Goal: Transaction & Acquisition: Book appointment/travel/reservation

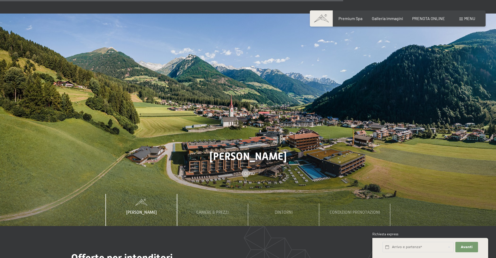
scroll to position [1822, 0]
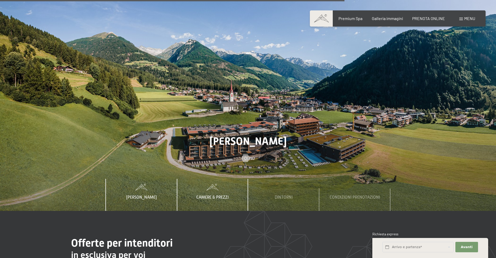
click at [204, 181] on div "Camere & Prezzi" at bounding box center [212, 195] width 40 height 32
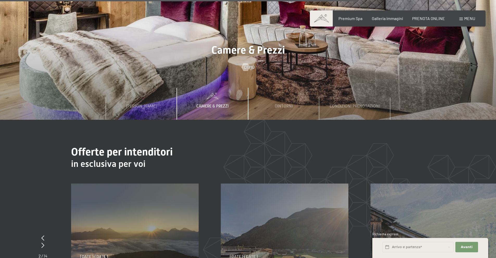
scroll to position [1874, 0]
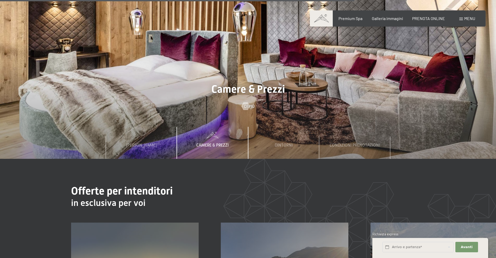
click at [222, 143] on span "Camere & Prezzi" at bounding box center [212, 145] width 32 height 5
click at [246, 102] on div at bounding box center [245, 106] width 4 height 8
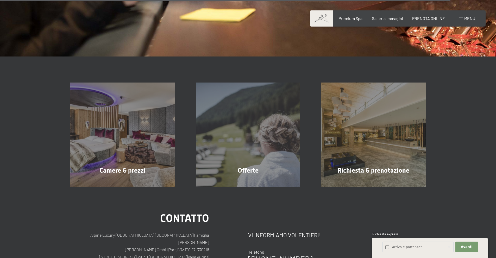
scroll to position [963, 0]
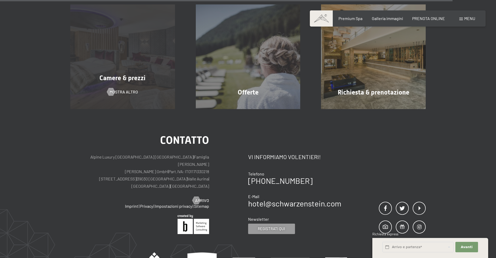
click at [104, 92] on div "Camere & prezzi mostra altro" at bounding box center [122, 56] width 125 height 105
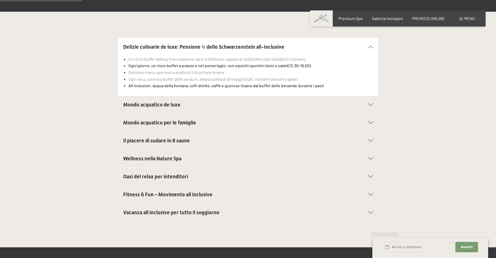
scroll to position [180, 0]
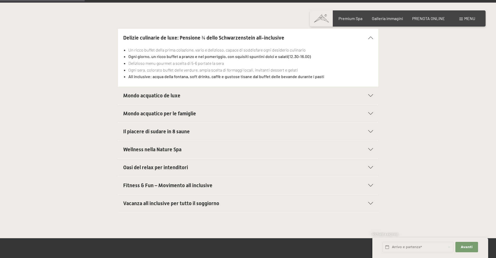
click at [207, 134] on h2 "Il piacere di sudare in 8 saune" at bounding box center [235, 131] width 225 height 7
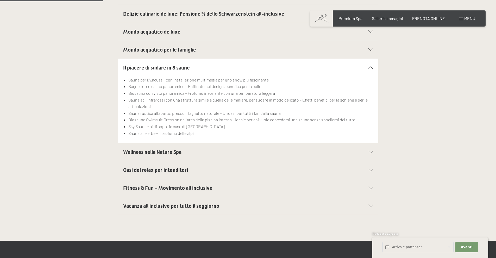
scroll to position [232, 0]
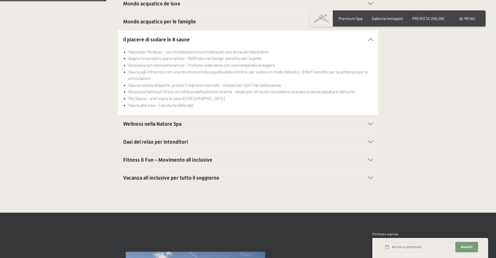
click at [205, 139] on h2 "Oasi del relax per intenditori" at bounding box center [235, 141] width 225 height 7
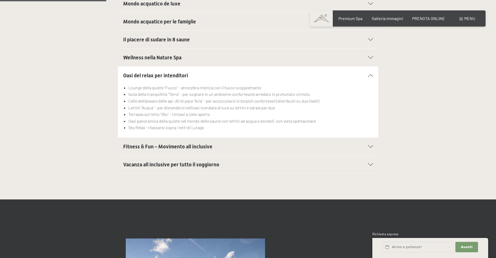
click at [206, 145] on span "Consenso marketing*" at bounding box center [217, 144] width 39 height 5
click at [196, 145] on input "Consenso marketing*" at bounding box center [192, 144] width 5 height 5
checkbox input "false"
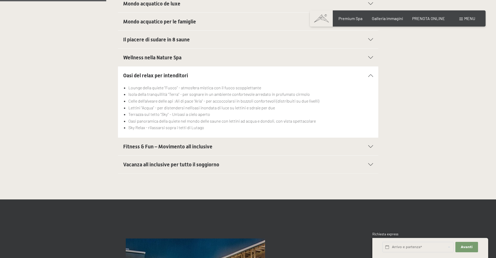
click at [204, 164] on span "Vacanza all inclusive per tutto il soggiorno" at bounding box center [171, 164] width 96 height 6
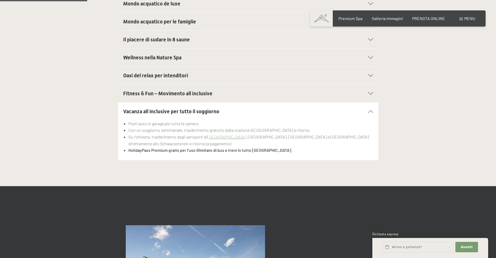
scroll to position [76, 0]
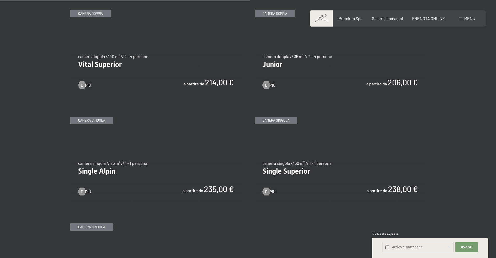
scroll to position [755, 0]
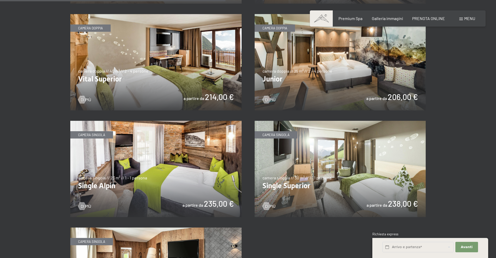
click at [185, 65] on img at bounding box center [155, 62] width 171 height 96
